Goal: Browse casually

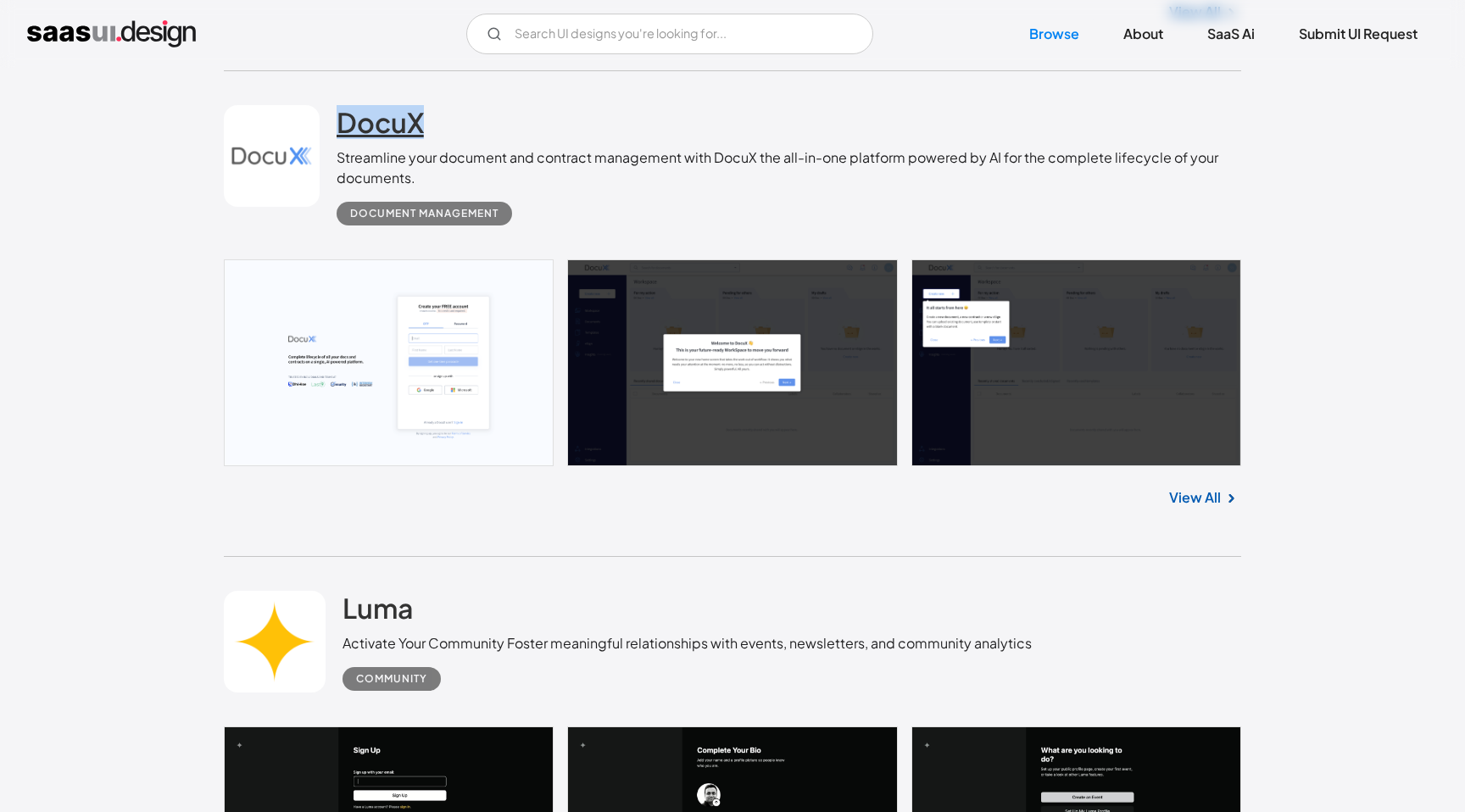
scroll to position [1020, 0]
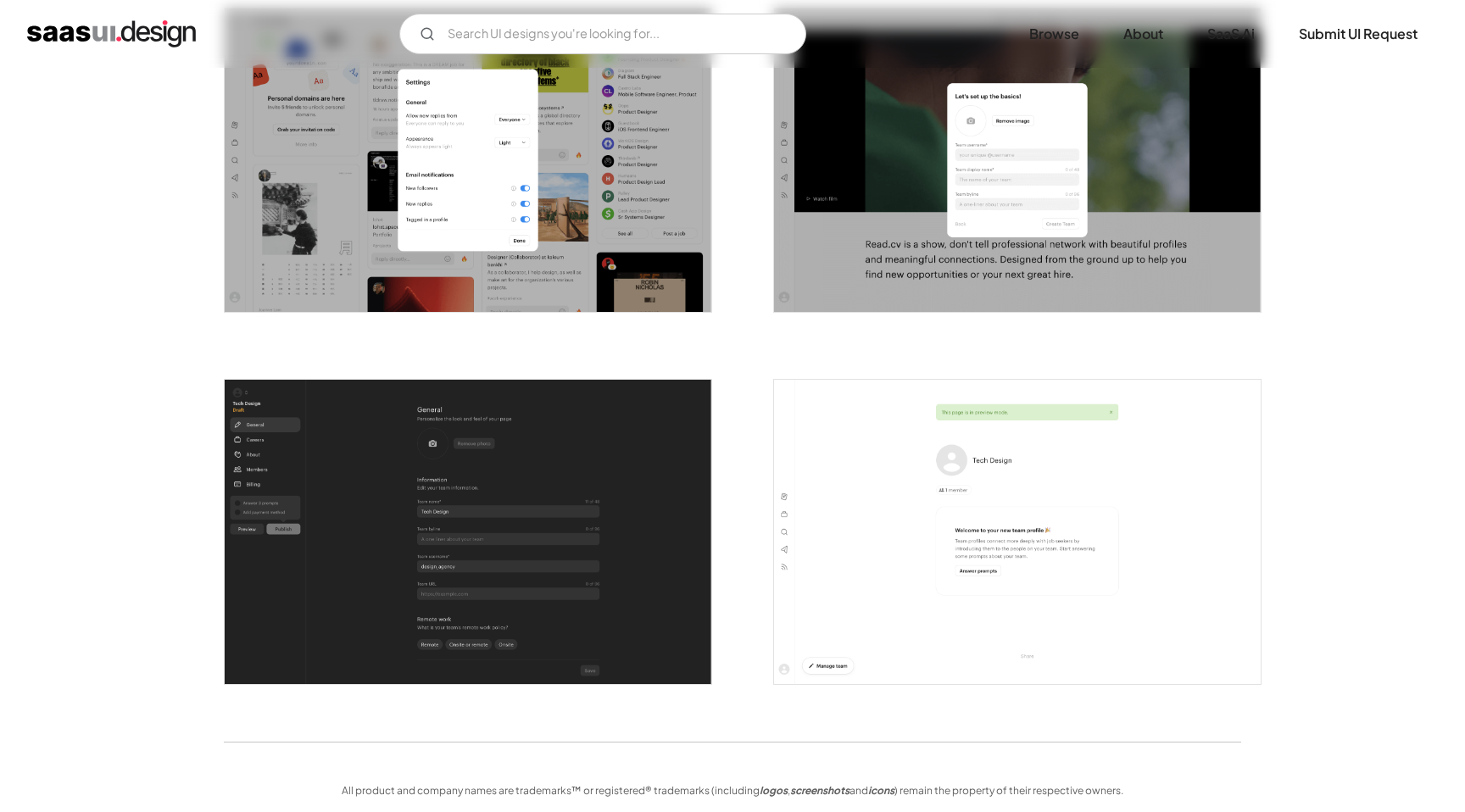
scroll to position [4109, 0]
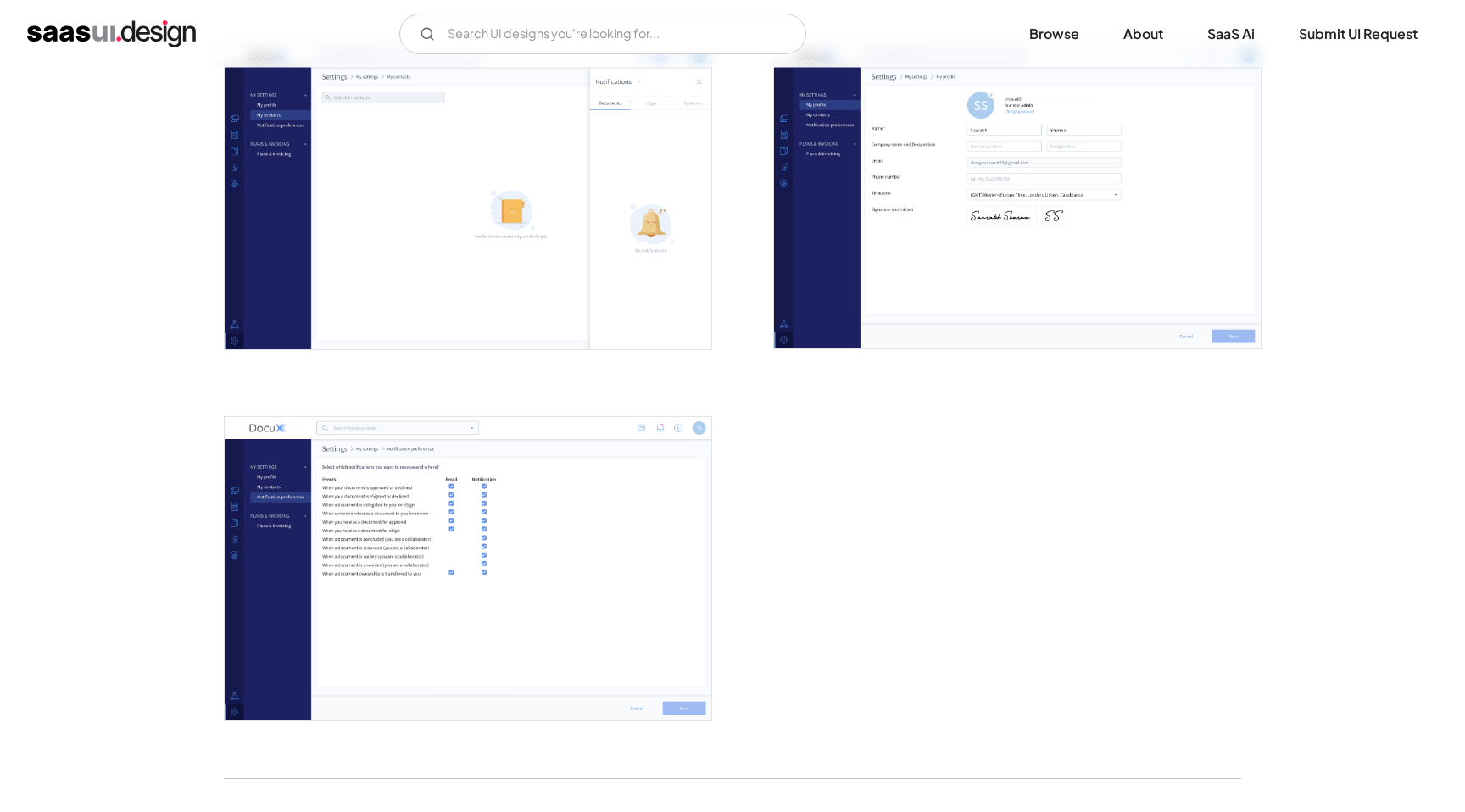
scroll to position [3760, 0]
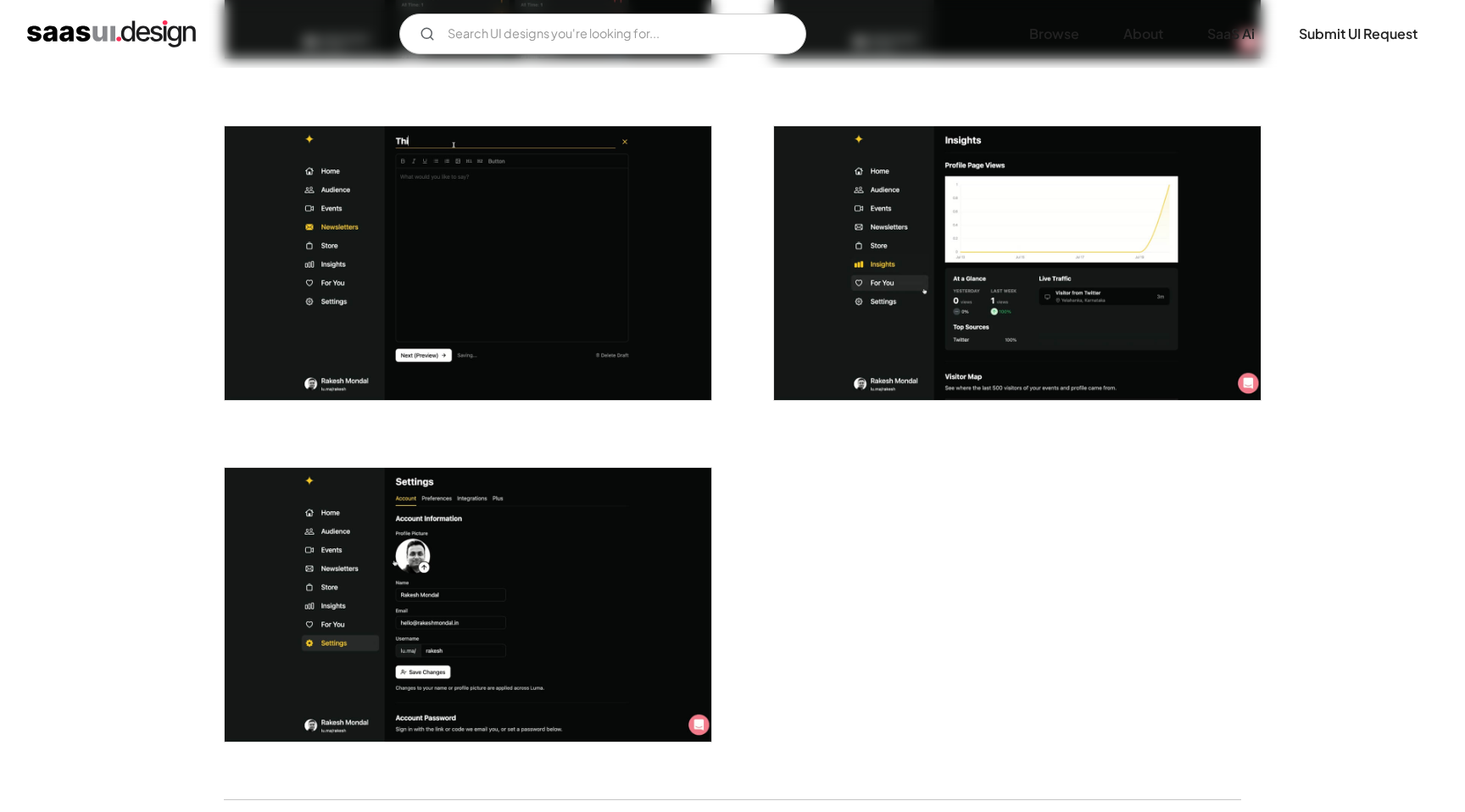
scroll to position [4027, 0]
